Goal: Task Accomplishment & Management: Complete application form

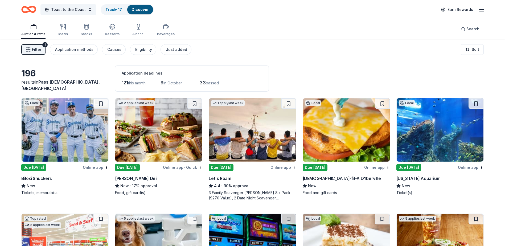
click at [44, 48] on button "Filter 1" at bounding box center [33, 49] width 24 height 11
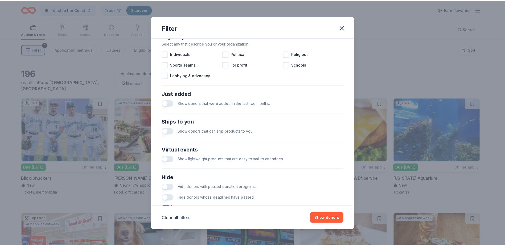
scroll to position [182, 0]
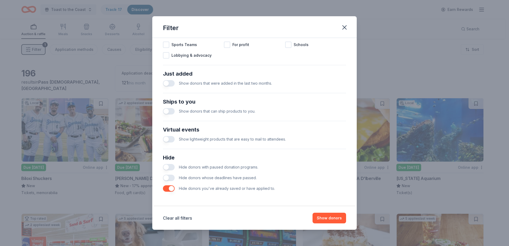
click at [168, 180] on button "button" at bounding box center [169, 178] width 12 height 6
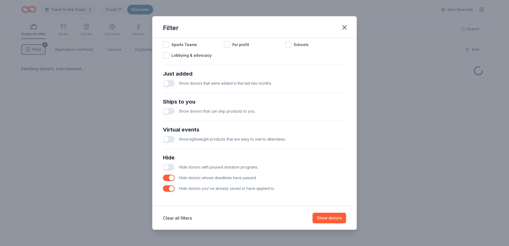
click at [169, 169] on button "button" at bounding box center [169, 167] width 12 height 6
click at [332, 217] on button "Show donors" at bounding box center [330, 218] width 34 height 11
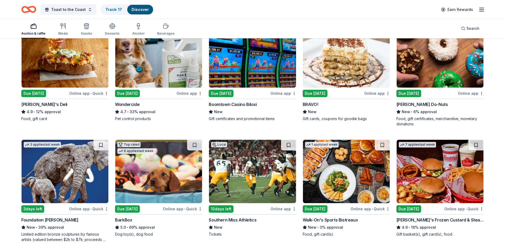
scroll to position [190, 0]
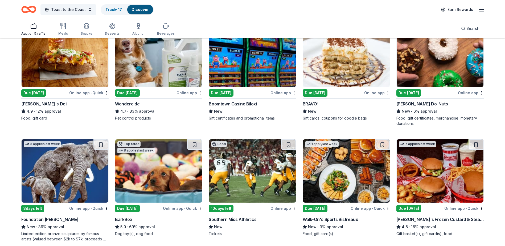
click at [234, 76] on img at bounding box center [252, 55] width 87 height 63
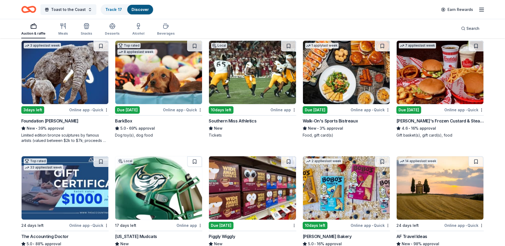
scroll to position [288, 0]
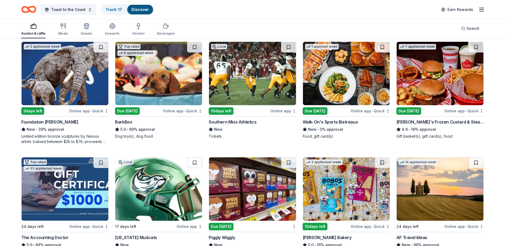
click at [340, 80] on img at bounding box center [346, 73] width 87 height 63
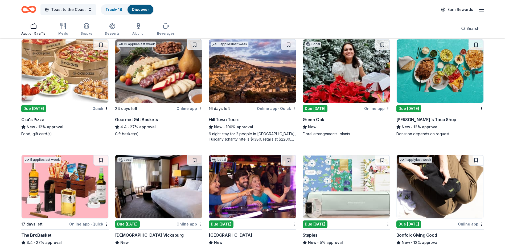
scroll to position [639, 0]
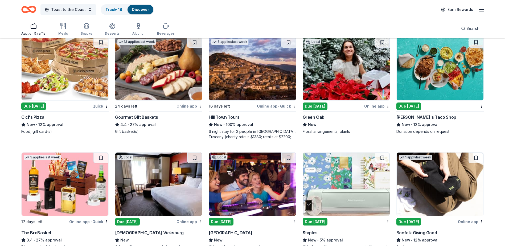
click at [423, 85] on img at bounding box center [440, 68] width 87 height 63
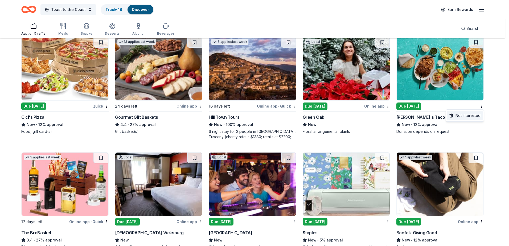
click at [475, 114] on div "Not interested" at bounding box center [465, 116] width 36 height 10
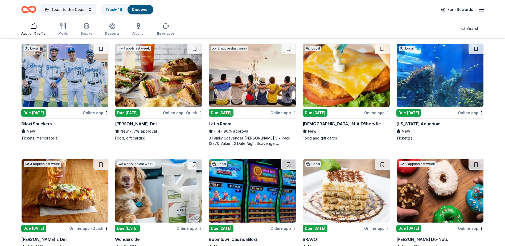
scroll to position [62, 0]
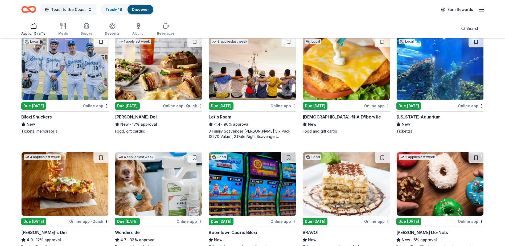
click at [275, 71] on img at bounding box center [252, 68] width 87 height 63
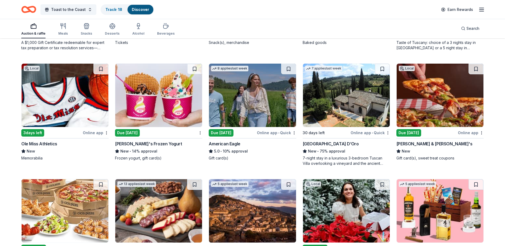
scroll to position [510, 0]
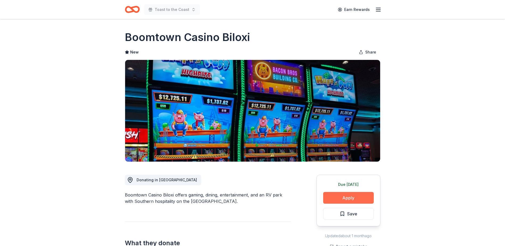
click at [345, 198] on button "Apply" at bounding box center [348, 198] width 51 height 12
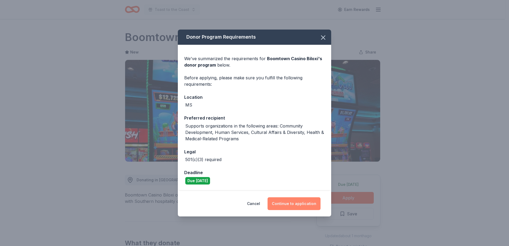
click at [295, 202] on button "Continue to application" at bounding box center [294, 203] width 53 height 13
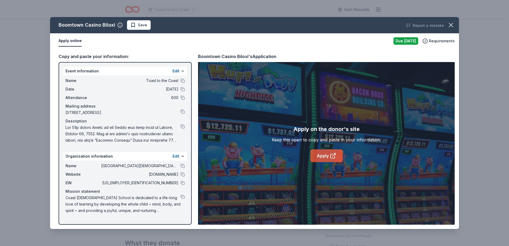
click at [327, 161] on link "Apply" at bounding box center [327, 155] width 32 height 13
click at [449, 27] on icon "button" at bounding box center [451, 24] width 7 height 7
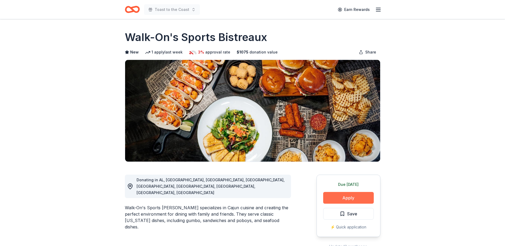
click at [350, 198] on button "Apply" at bounding box center [348, 198] width 51 height 12
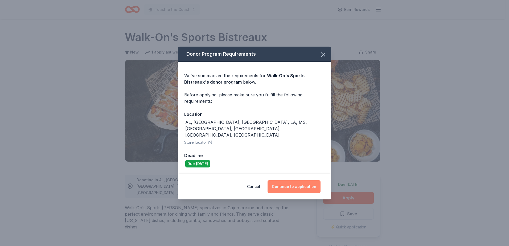
click at [286, 180] on button "Continue to application" at bounding box center [294, 186] width 53 height 13
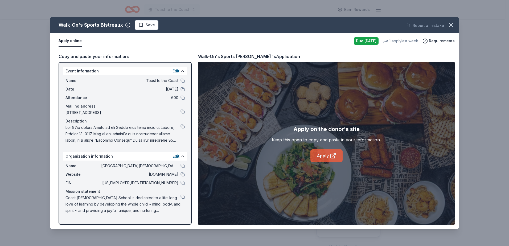
click at [326, 158] on link "Apply" at bounding box center [327, 155] width 32 height 13
click at [323, 155] on link "Apply" at bounding box center [327, 155] width 32 height 13
click at [452, 23] on icon "button" at bounding box center [451, 24] width 7 height 7
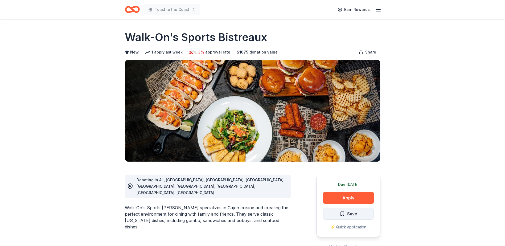
click at [356, 217] on span "Save" at bounding box center [352, 213] width 10 height 7
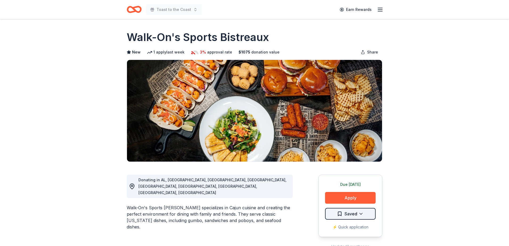
click at [357, 213] on html "Toast to the Coast Earn Rewards Due tomorrow Share Walk-On's Sports Bistreaux N…" at bounding box center [254, 123] width 509 height 246
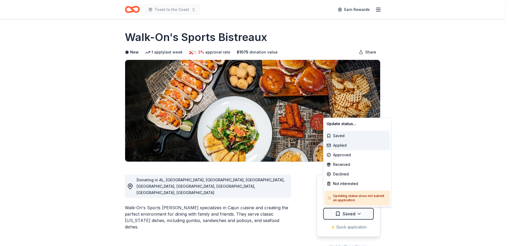
click at [361, 147] on div "Applied" at bounding box center [358, 146] width 66 height 10
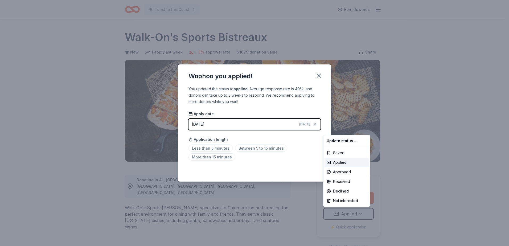
click at [214, 149] on html "Toast to the Coast Earn Rewards Due tomorrow Share Walk-On's Sports Bistreaux N…" at bounding box center [254, 123] width 509 height 246
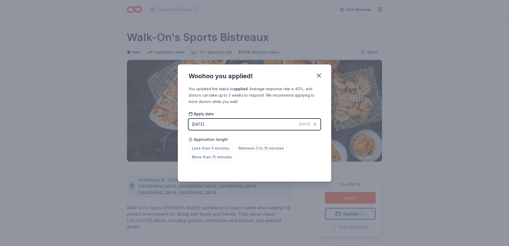
click at [214, 149] on span "Less than 5 minutes" at bounding box center [211, 148] width 44 height 7
click at [320, 74] on icon "button" at bounding box center [318, 75] width 7 height 7
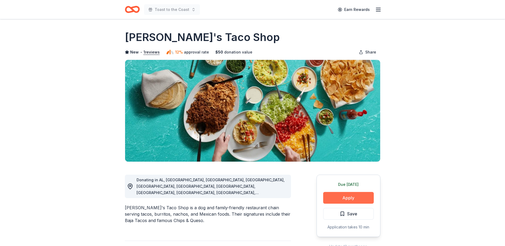
click at [346, 196] on button "Apply" at bounding box center [348, 198] width 51 height 12
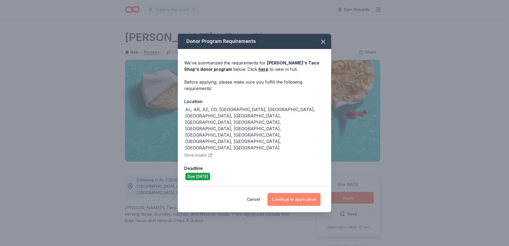
click at [293, 193] on button "Continue to application" at bounding box center [294, 199] width 53 height 13
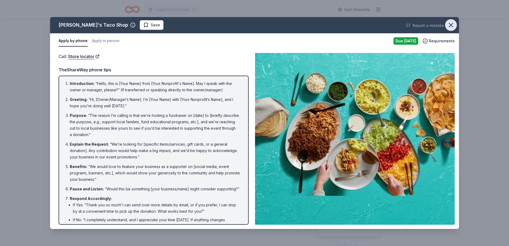
click at [452, 23] on icon "button" at bounding box center [451, 24] width 7 height 7
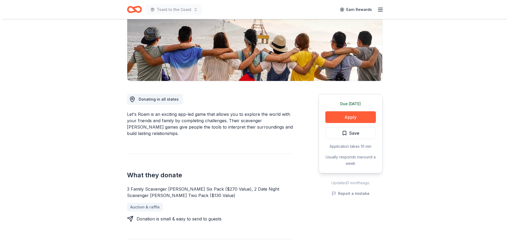
scroll to position [80, 0]
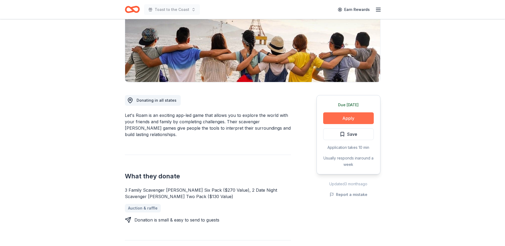
click at [353, 123] on button "Apply" at bounding box center [348, 118] width 51 height 12
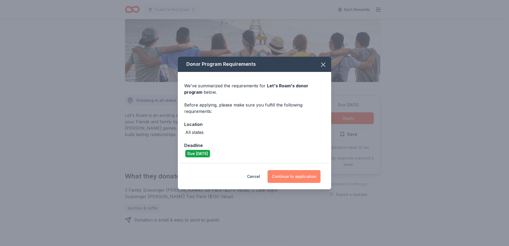
click at [296, 177] on button "Continue to application" at bounding box center [294, 176] width 53 height 13
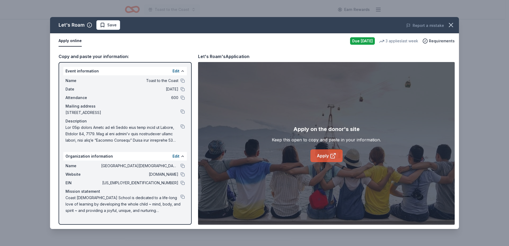
click at [329, 155] on link "Apply" at bounding box center [327, 155] width 32 height 13
